Goal: Task Accomplishment & Management: Manage account settings

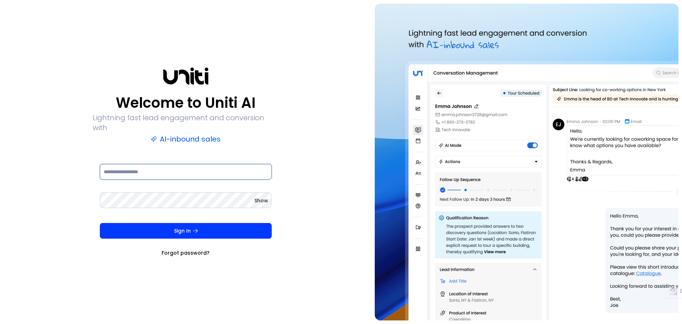
click at [153, 166] on input at bounding box center [186, 172] width 172 height 16
click at [155, 165] on input at bounding box center [186, 172] width 172 height 16
click at [0, 323] on com-1password-button at bounding box center [0, 324] width 0 height 0
click at [179, 165] on input at bounding box center [186, 172] width 172 height 16
